Goal: Transaction & Acquisition: Book appointment/travel/reservation

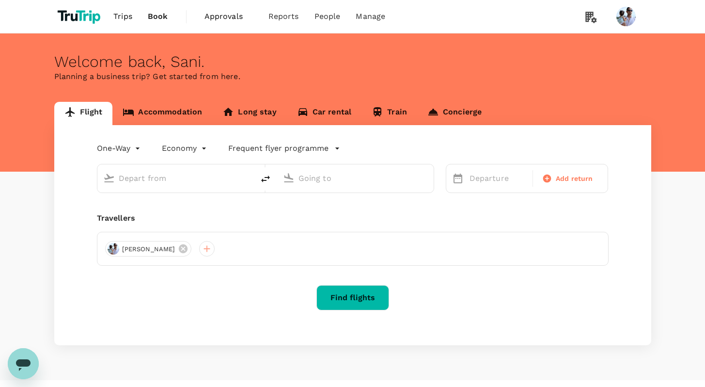
type input "roundtrip"
type input "Singapore, Singapore (any)"
type input "Amsterdam, Netherlands (any)"
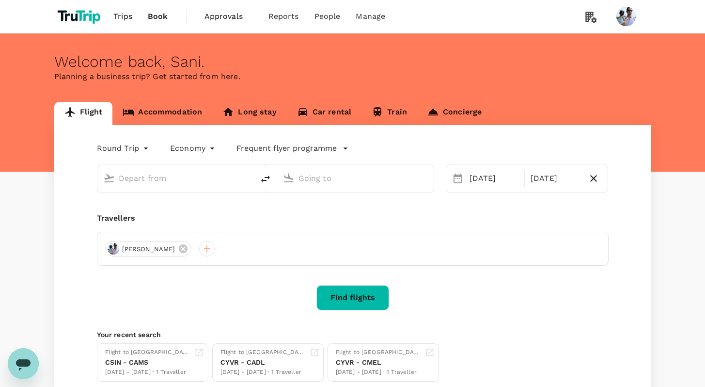
type input "Singapore, Singapore (any)"
type input "Amsterdam, Netherlands (any)"
